Goal: Task Accomplishment & Management: Manage account settings

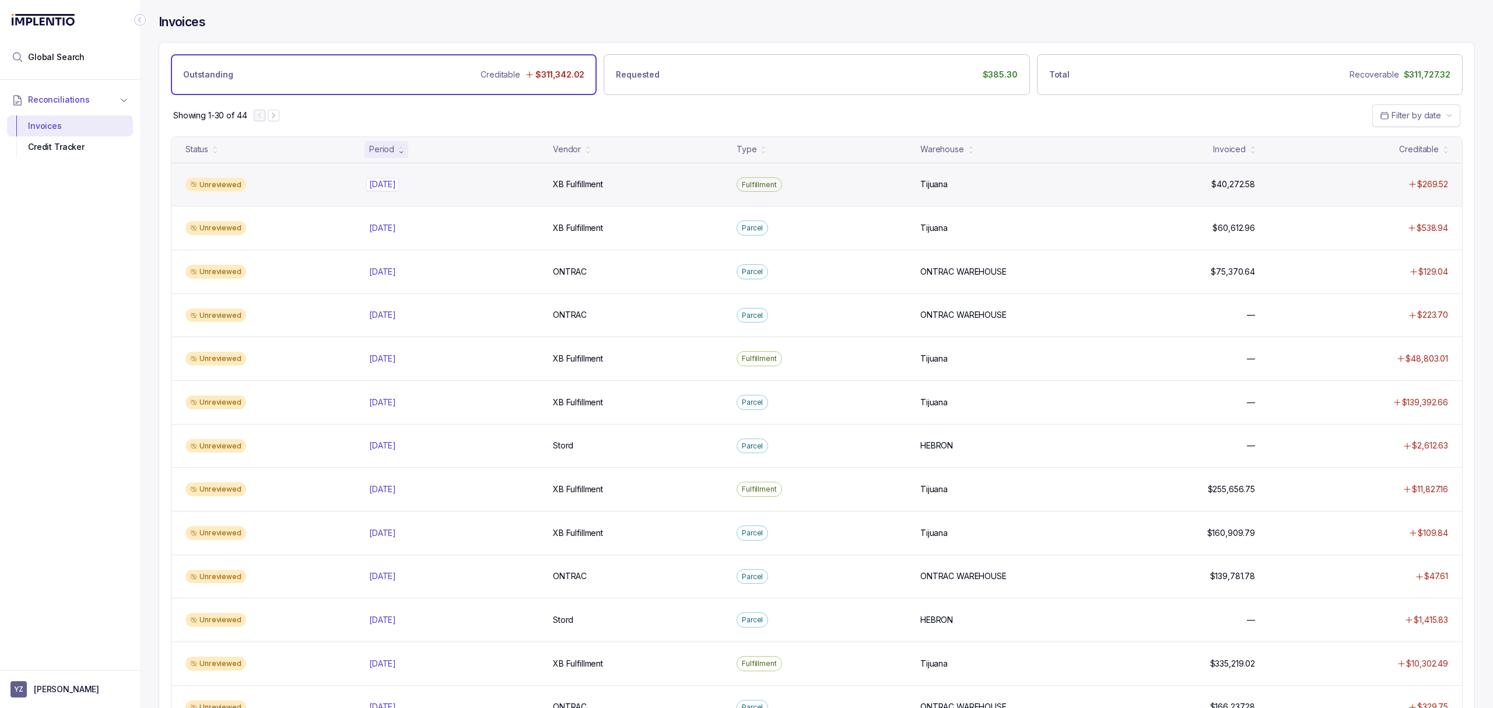
click at [399, 185] on p "[DATE]" at bounding box center [382, 184] width 33 height 13
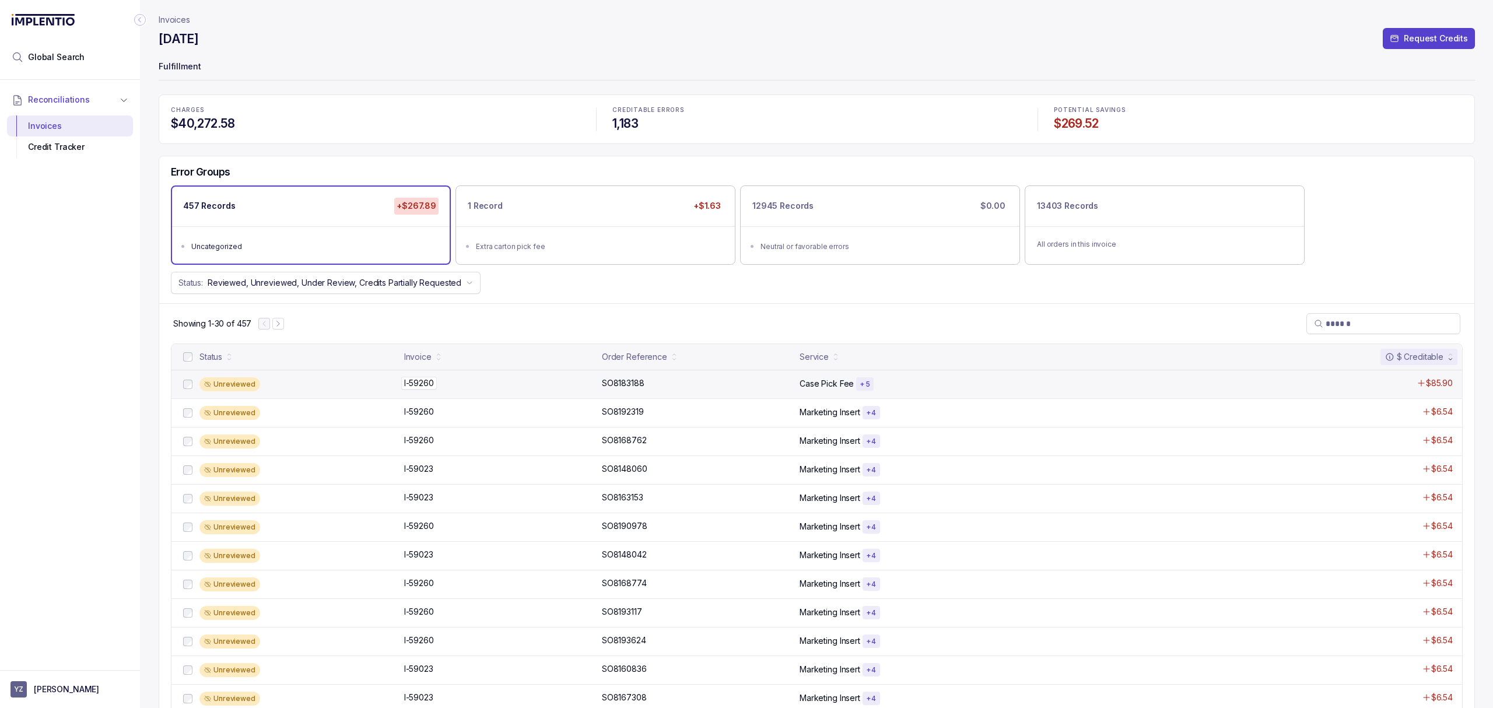
click at [422, 383] on p "I-59260" at bounding box center [419, 383] width 36 height 13
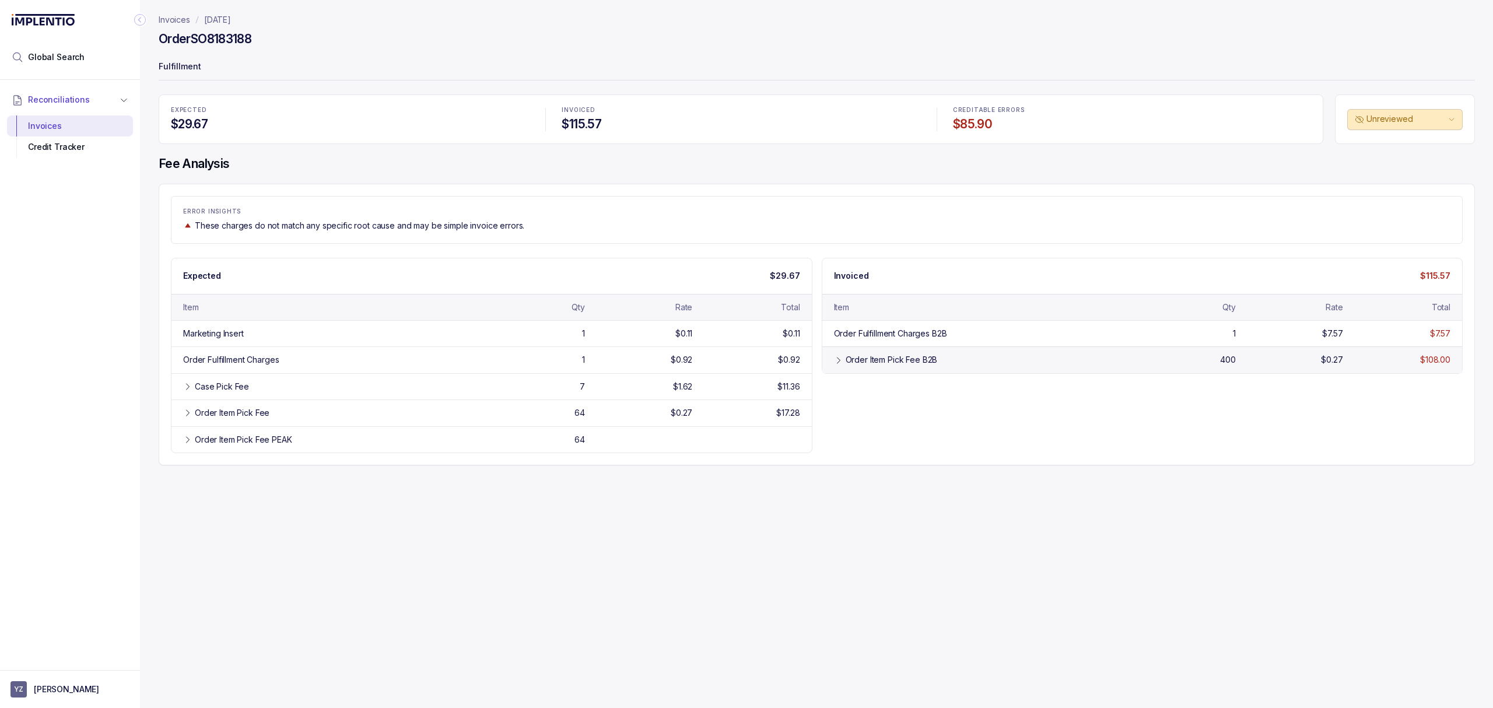
click at [838, 365] on icon at bounding box center [838, 360] width 9 height 9
click at [247, 385] on div "Case Pick Fee" at bounding box center [222, 387] width 54 height 12
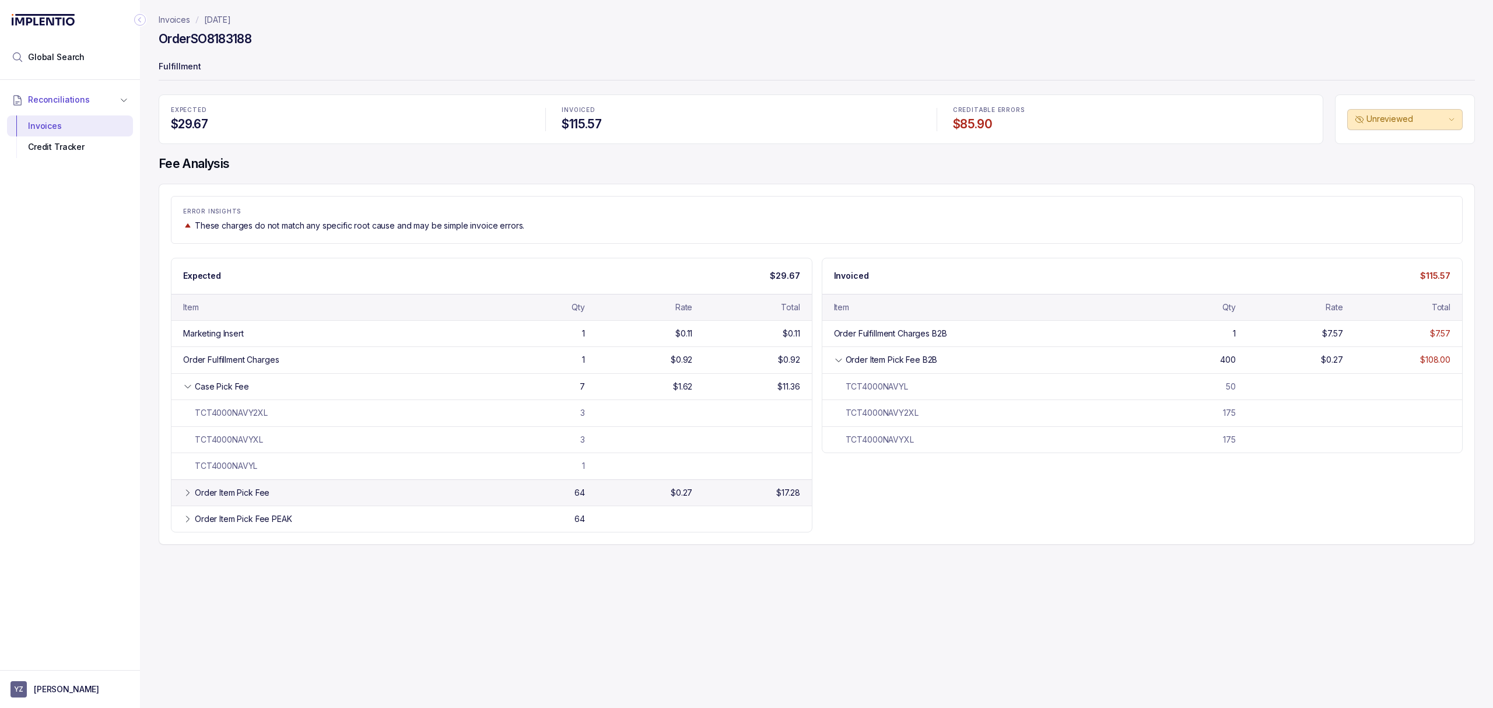
click at [226, 497] on div "Order Item Pick Fee" at bounding box center [232, 493] width 75 height 12
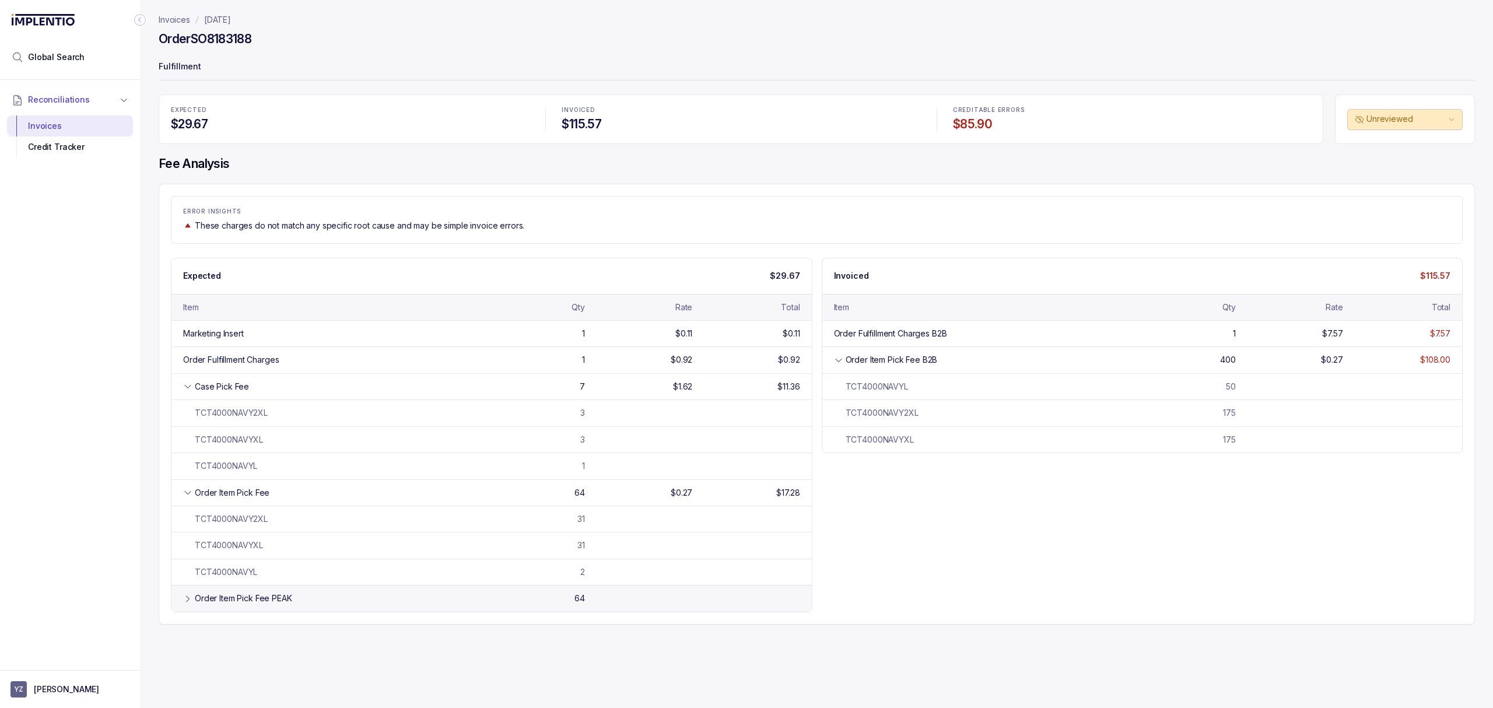
click at [226, 602] on div "Order Item Pick Fee PEAK" at bounding box center [243, 598] width 97 height 12
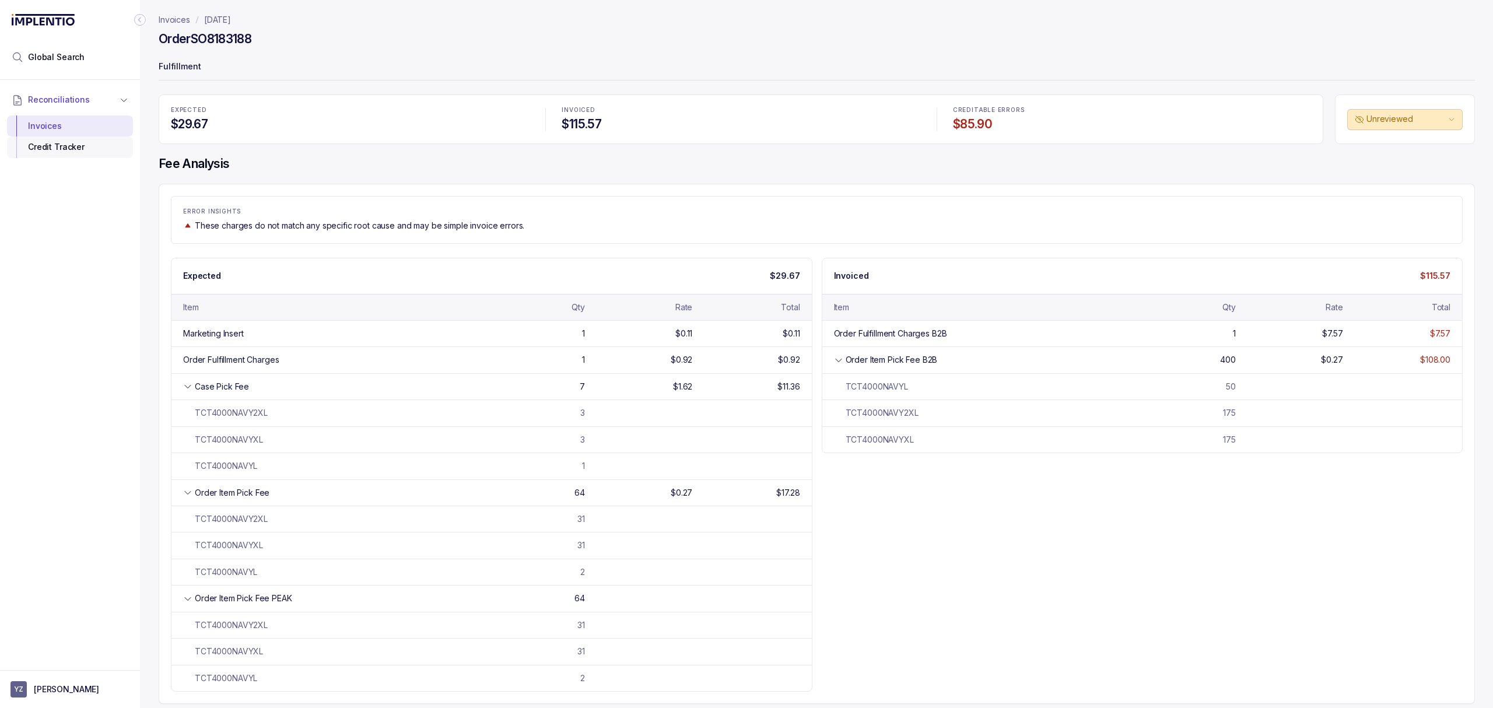
click at [57, 155] on div "Credit Tracker" at bounding box center [69, 146] width 107 height 21
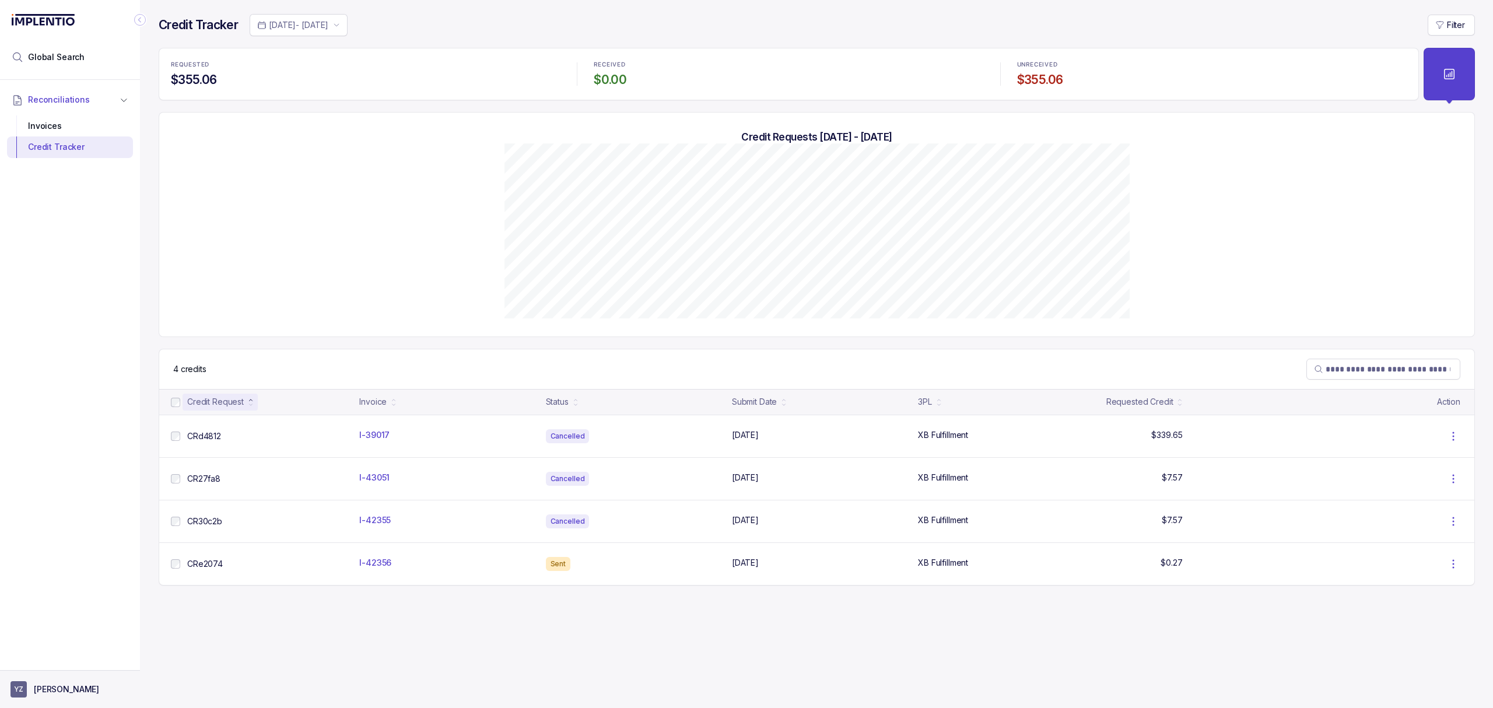
click at [36, 693] on p "[PERSON_NAME]" at bounding box center [66, 689] width 65 height 12
click at [56, 659] on p "Logout" at bounding box center [77, 664] width 97 height 12
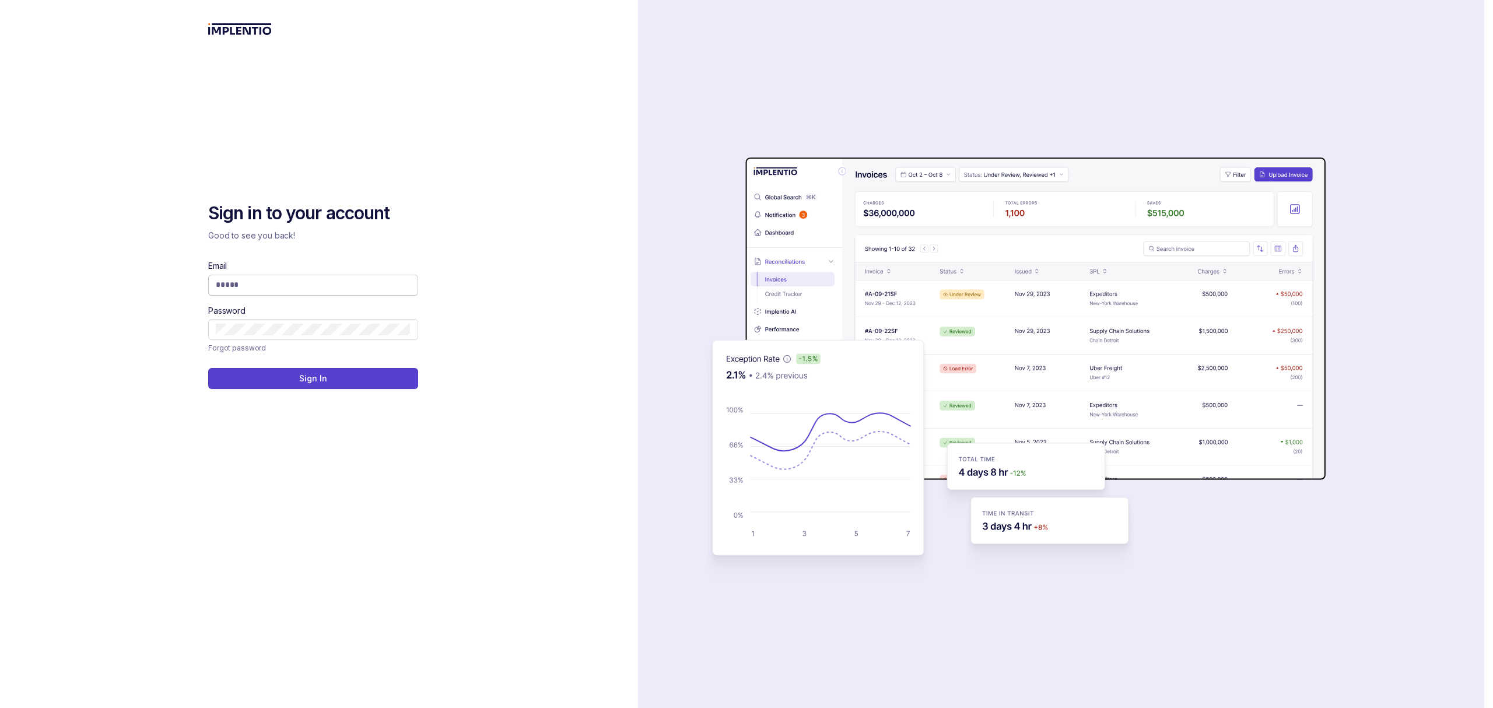
click at [293, 280] on input "Email" at bounding box center [313, 285] width 195 height 12
type input "**********"
